Goal: Task Accomplishment & Management: Use online tool/utility

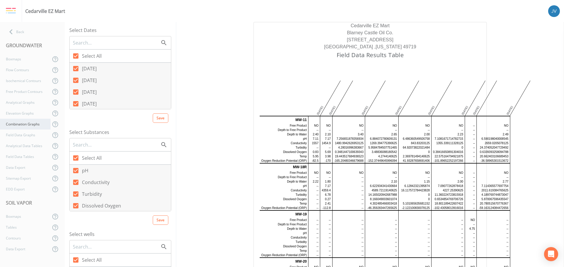
click at [27, 123] on div "Combination Graphs" at bounding box center [25, 124] width 50 height 11
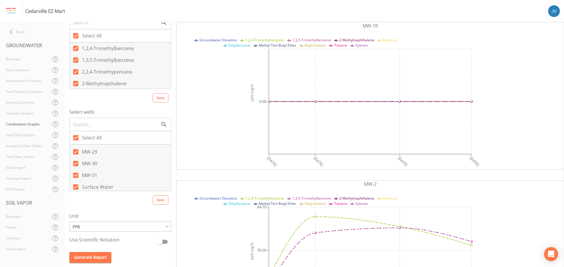
scroll to position [318, 0]
click at [15, 63] on div "Boxmaps" at bounding box center [25, 59] width 50 height 11
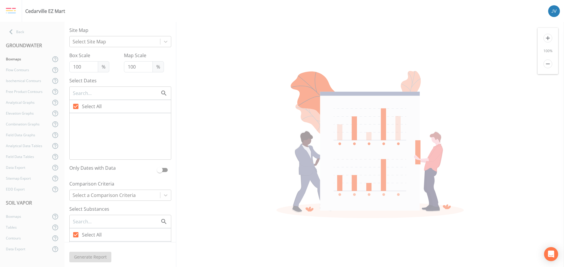
type input "75"
checkbox input "false"
checkbox input "true"
checkbox input "false"
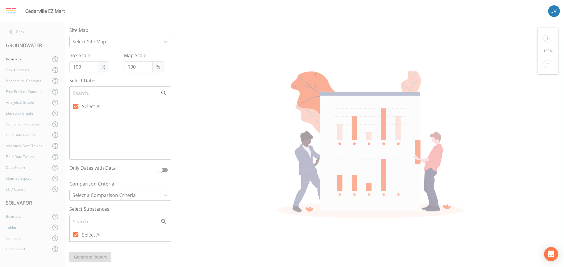
checkbox input "false"
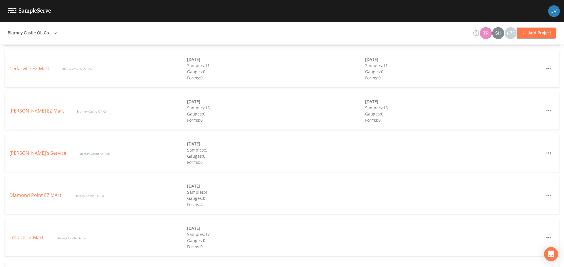
scroll to position [318, 0]
click at [36, 106] on div "Coleman EZ Mart Blarney Castle Oil Co. 09/18/2025 Samples: 16 Gauges: 0 Forms: …" at bounding box center [282, 111] width 554 height 38
click at [38, 109] on link "Coleman EZ Mart" at bounding box center [37, 110] width 56 height 6
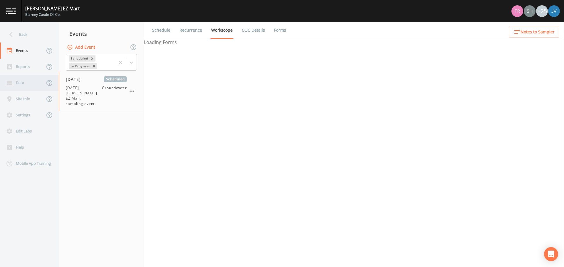
select select "0b1af911-289b-4d7b-9fdf-156f6d27a2cf"
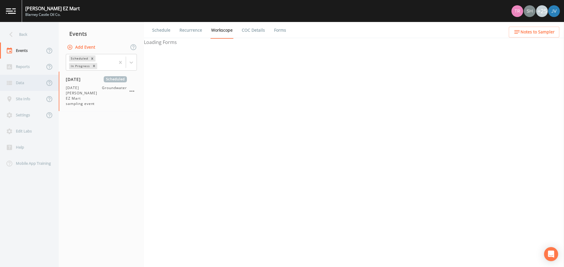
select select "0b1af911-289b-4d7b-9fdf-156f6d27a2cf"
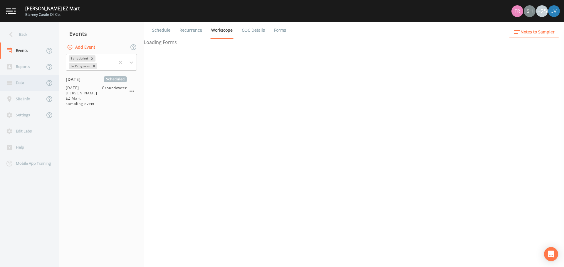
select select "0b1af911-289b-4d7b-9fdf-156f6d27a2cf"
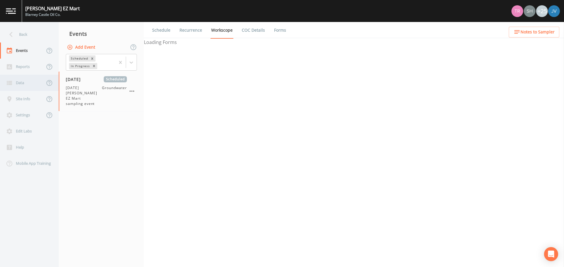
select select "0b1af911-289b-4d7b-9fdf-156f6d27a2cf"
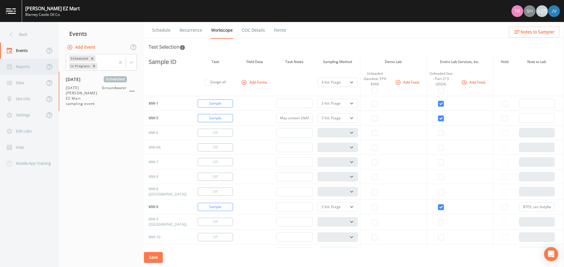
click at [26, 70] on div "Reports" at bounding box center [22, 67] width 45 height 16
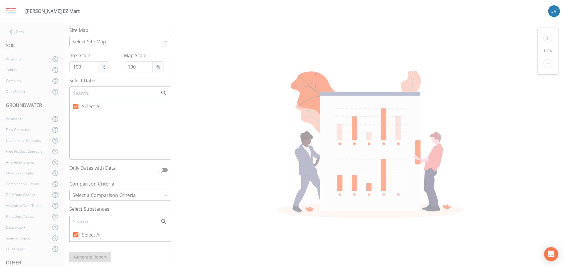
type input "33"
checkbox input "false"
checkbox input "true"
checkbox input "false"
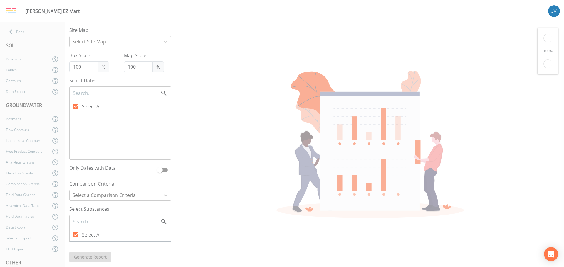
checkbox input "false"
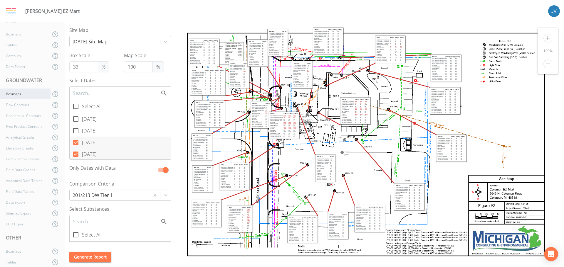
scroll to position [28, 0]
click at [22, 178] on div "Analytical Data Tables" at bounding box center [25, 177] width 50 height 11
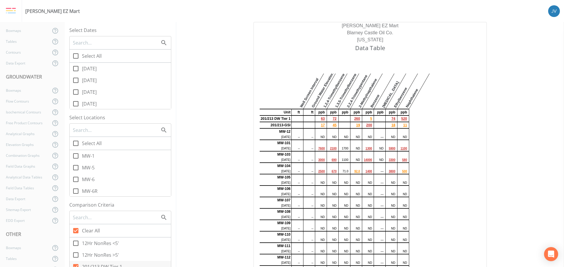
click at [77, 146] on icon at bounding box center [75, 143] width 7 height 7
click at [75, 143] on input "Select All" at bounding box center [73, 140] width 6 height 6
checkbox input "true"
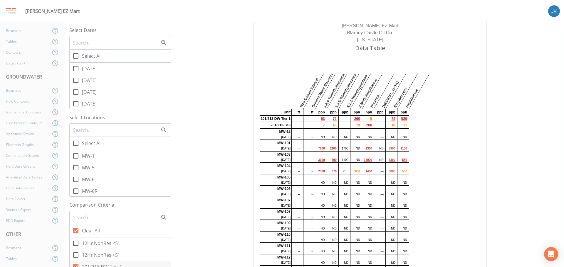
checkbox input "true"
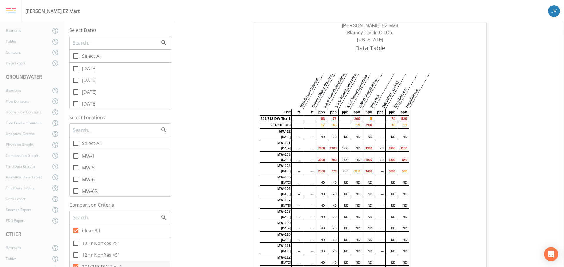
checkbox input "true"
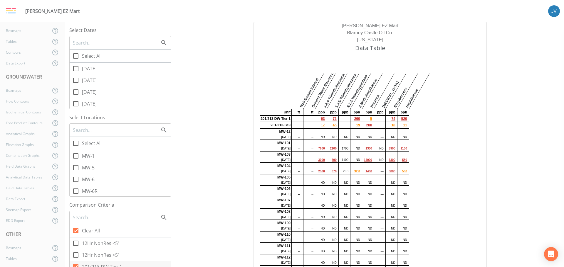
checkbox input "true"
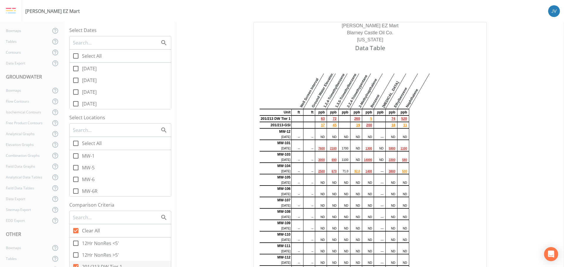
checkbox input "true"
click at [77, 56] on icon at bounding box center [75, 56] width 7 height 7
click at [75, 56] on input "Select All" at bounding box center [73, 53] width 6 height 6
checkbox input "true"
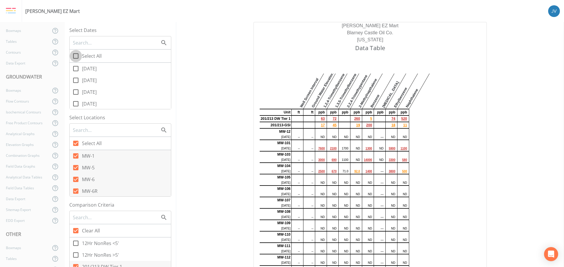
checkbox input "true"
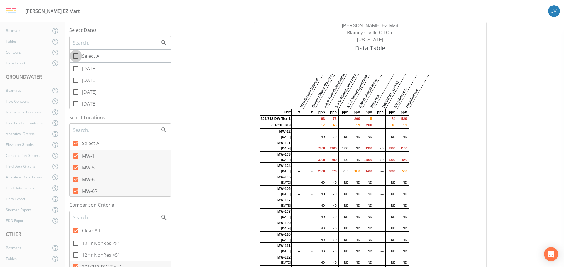
checkbox input "true"
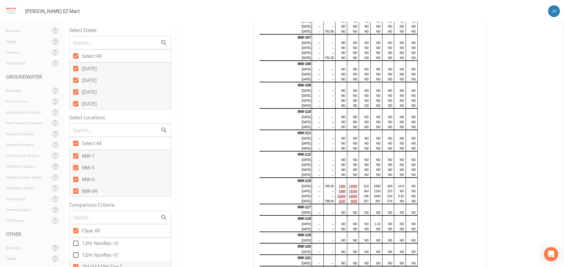
scroll to position [1134, 0]
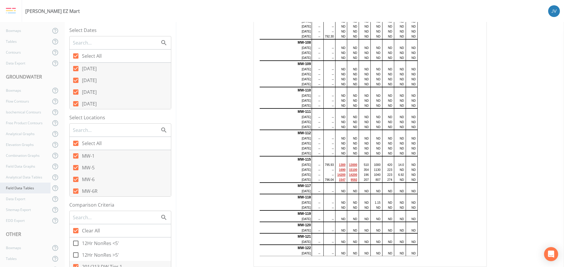
click at [26, 186] on div "Field Data Tables" at bounding box center [25, 188] width 50 height 11
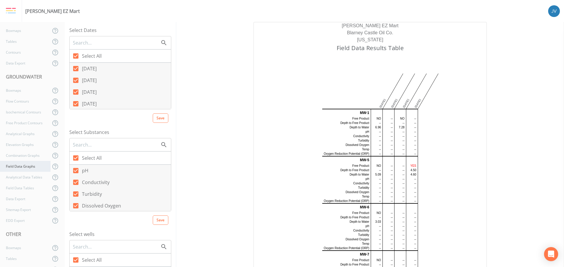
click at [26, 162] on div "Field Data Graphs" at bounding box center [25, 166] width 50 height 11
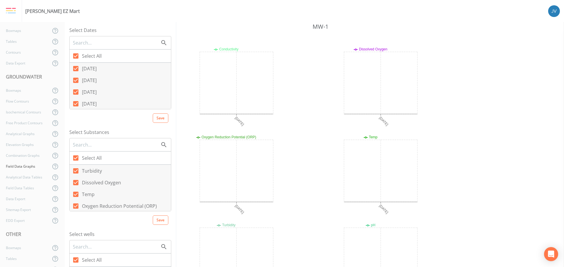
scroll to position [24, 0]
click at [24, 141] on div "Elevation Graphs" at bounding box center [25, 144] width 50 height 11
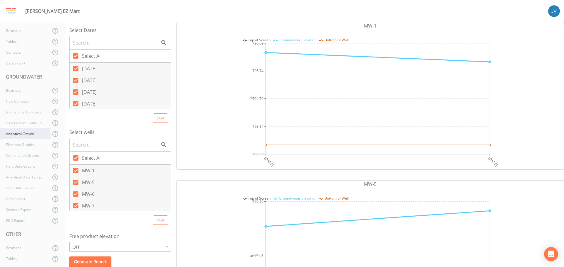
click at [26, 136] on div "Analytical Graphs" at bounding box center [25, 134] width 50 height 11
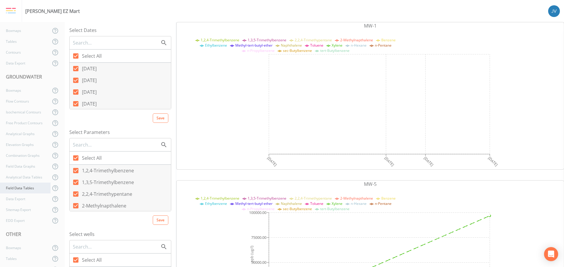
click at [24, 186] on div "Field Data Tables" at bounding box center [25, 188] width 50 height 11
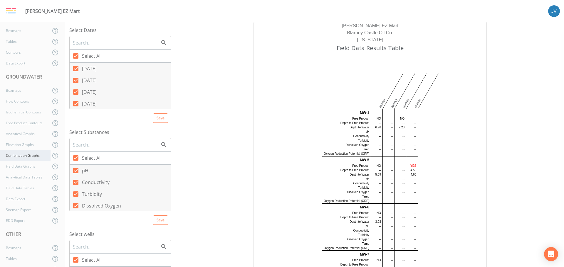
click at [26, 154] on div "Combination Graphs" at bounding box center [25, 155] width 50 height 11
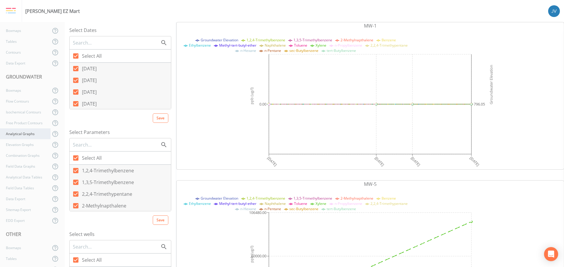
click at [26, 138] on div "Analytical Graphs" at bounding box center [25, 134] width 50 height 11
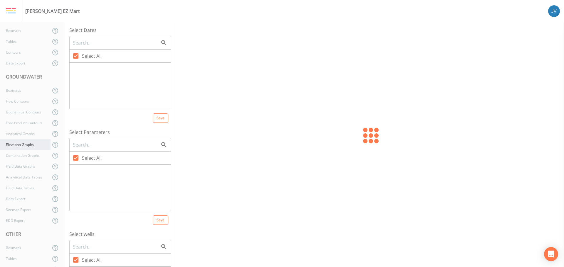
click at [26, 147] on div "Elevation Graphs" at bounding box center [25, 144] width 50 height 11
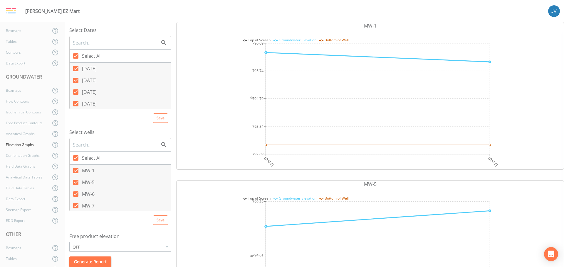
scroll to position [4, 0]
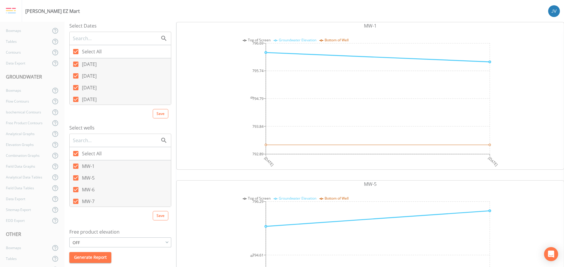
click at [164, 242] on div "OFF" at bounding box center [120, 243] width 101 height 9
click at [138, 220] on button "ON" at bounding box center [120, 223] width 101 height 9
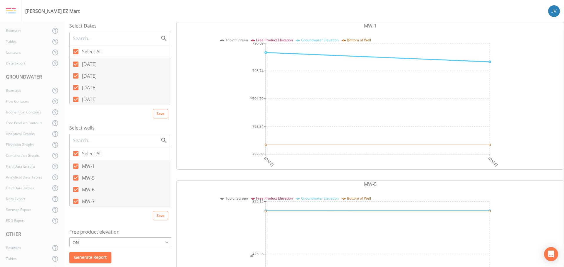
click at [166, 241] on div "ON" at bounding box center [120, 243] width 101 height 9
click at [150, 229] on button "OFF" at bounding box center [120, 232] width 101 height 9
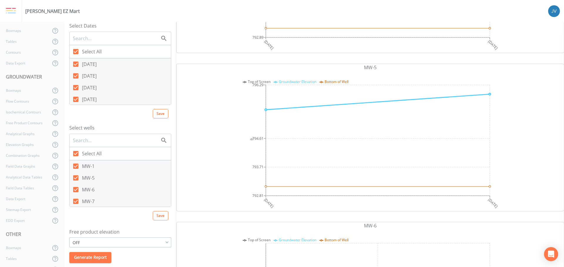
scroll to position [0, 0]
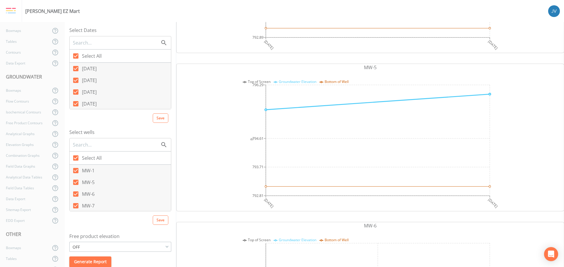
click at [163, 242] on div "OFF ON OFF" at bounding box center [120, 247] width 102 height 10
click at [165, 244] on div "OFF" at bounding box center [120, 247] width 101 height 9
click at [112, 224] on button "ON" at bounding box center [120, 228] width 101 height 9
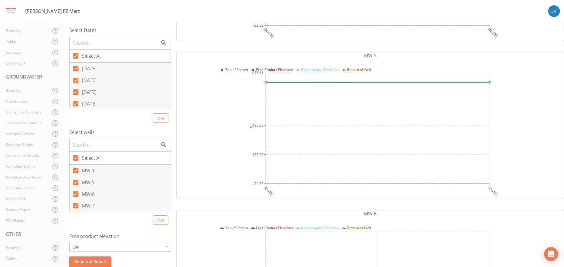
scroll to position [129, 0]
click at [30, 95] on div "Boxmaps" at bounding box center [25, 90] width 50 height 11
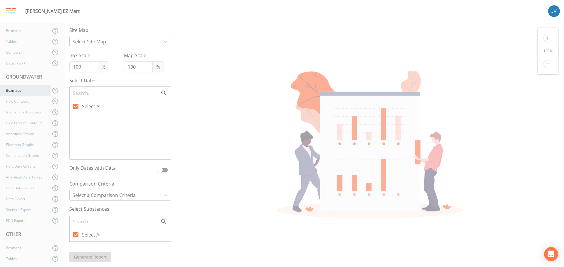
type input "33"
checkbox input "false"
checkbox input "true"
checkbox input "false"
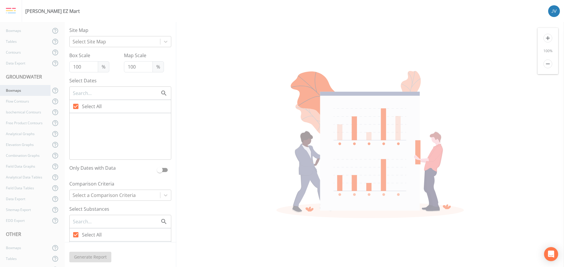
checkbox input "false"
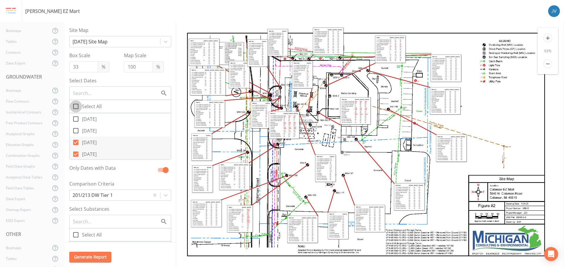
click at [77, 108] on icon at bounding box center [75, 106] width 7 height 7
click at [75, 106] on input "Select All" at bounding box center [73, 103] width 6 height 6
checkbox input "true"
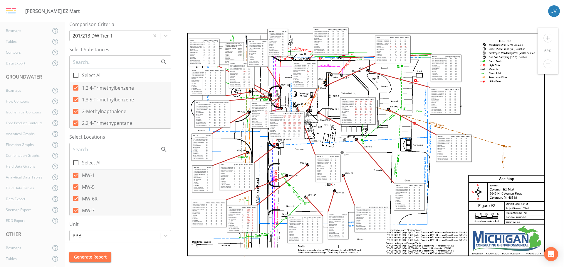
scroll to position [236, 0]
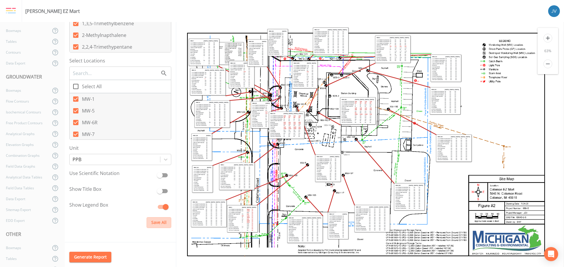
click at [152, 221] on button "Save All" at bounding box center [158, 223] width 25 height 11
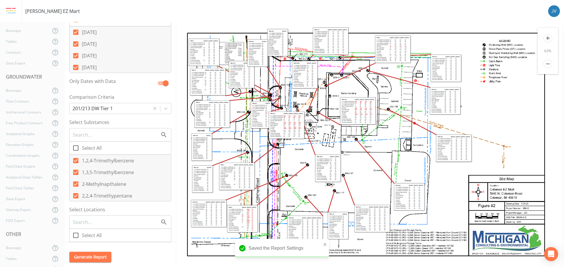
scroll to position [0, 0]
